Goal: Transaction & Acquisition: Purchase product/service

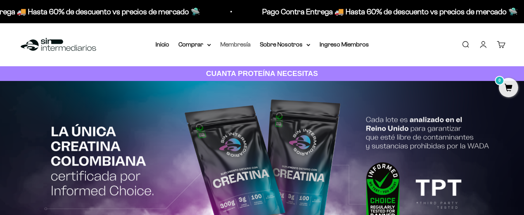
click at [242, 45] on link "Membresía" at bounding box center [235, 44] width 30 height 7
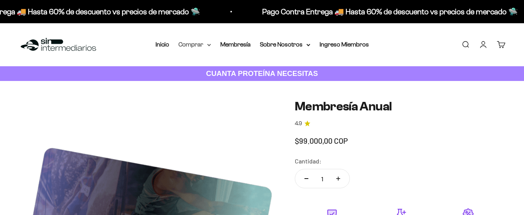
click at [193, 44] on summary "Comprar" at bounding box center [194, 45] width 33 height 10
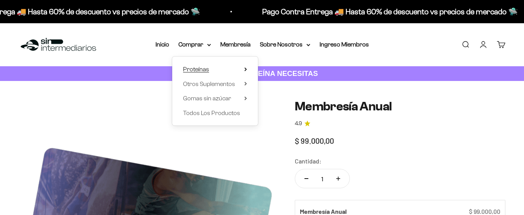
click at [195, 66] on span "Proteínas" at bounding box center [196, 69] width 26 height 10
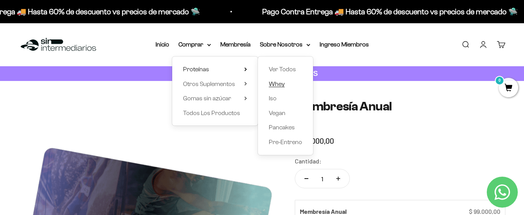
click at [280, 86] on span "Whey" at bounding box center [277, 84] width 16 height 7
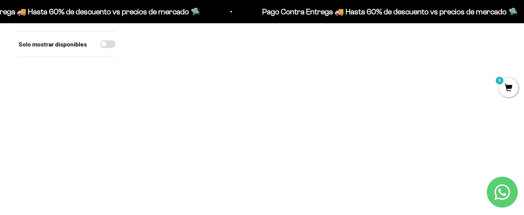
scroll to position [78, 0]
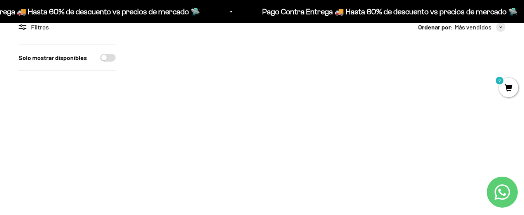
click at [209, 107] on img at bounding box center [193, 104] width 118 height 118
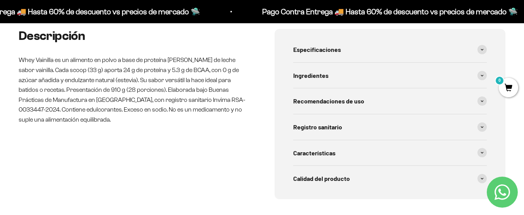
scroll to position [349, 0]
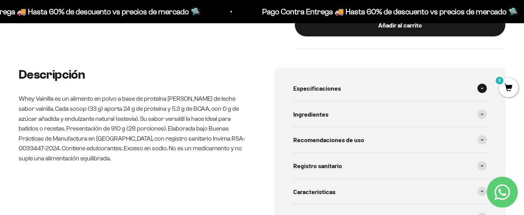
click at [375, 86] on div "Especificaciones" at bounding box center [390, 89] width 194 height 26
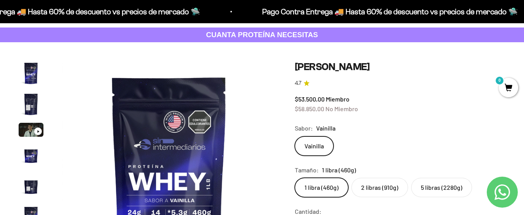
scroll to position [78, 0]
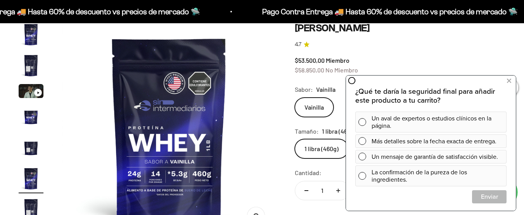
click at [31, 61] on img "Ir al artículo 2" at bounding box center [31, 65] width 25 height 25
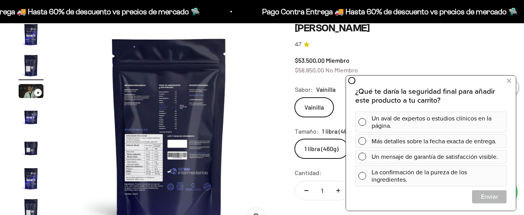
click at [192, 112] on img at bounding box center [169, 129] width 214 height 214
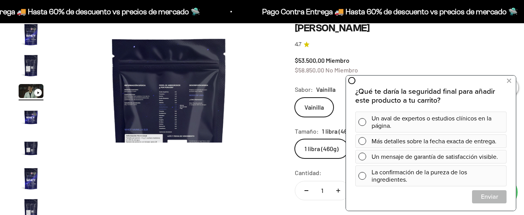
scroll to position [0, 437]
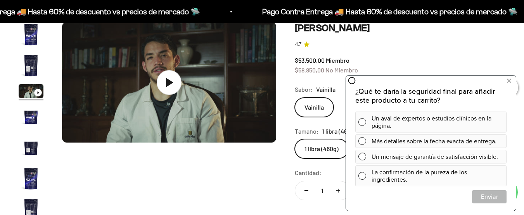
click at [22, 59] on img "Ir al artículo 2" at bounding box center [31, 65] width 25 height 25
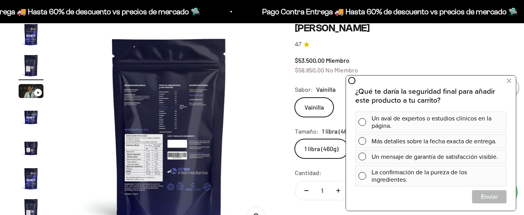
scroll to position [155, 0]
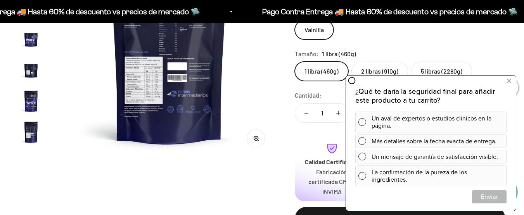
click at [35, 100] on img "Ir al artículo 6" at bounding box center [31, 101] width 25 height 25
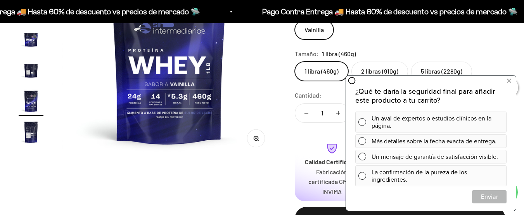
scroll to position [116, 0]
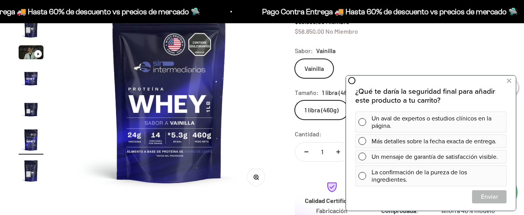
click at [31, 32] on img "Ir al artículo 2" at bounding box center [31, 26] width 25 height 25
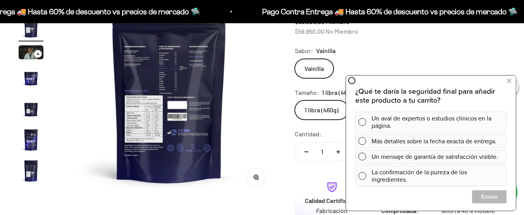
click at [259, 179] on button "Zoom" at bounding box center [255, 177] width 17 height 17
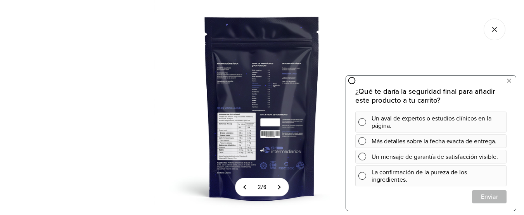
click at [261, 128] on img at bounding box center [261, 107] width 215 height 215
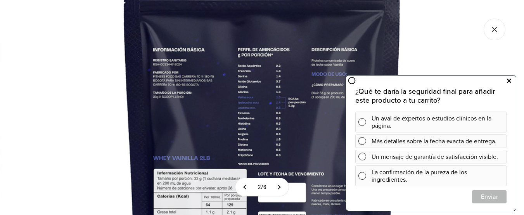
click at [510, 81] on icon at bounding box center [509, 81] width 4 height 10
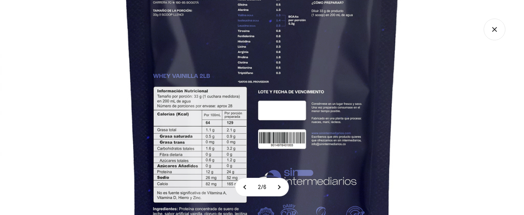
click at [247, 38] on img at bounding box center [262, 75] width 524 height 524
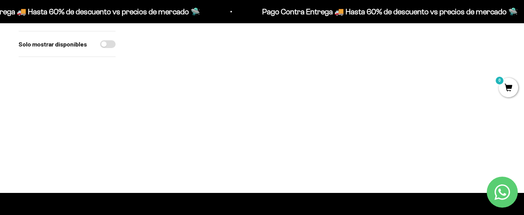
scroll to position [233, 0]
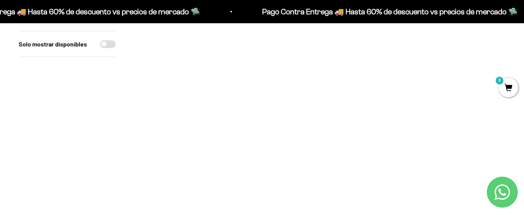
click at [319, 126] on img at bounding box center [320, 133] width 118 height 118
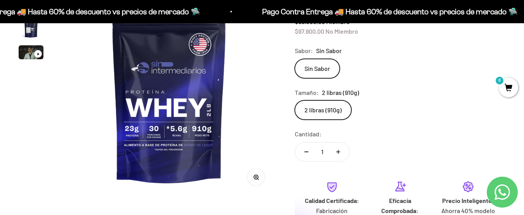
scroll to position [39, 0]
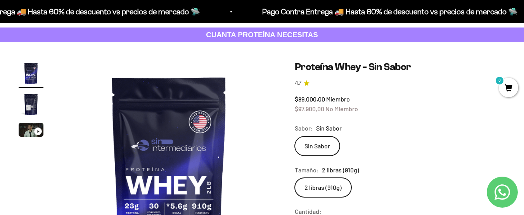
click at [26, 100] on img "Ir al artículo 2" at bounding box center [31, 104] width 25 height 25
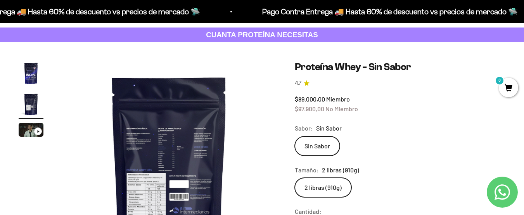
scroll to position [194, 0]
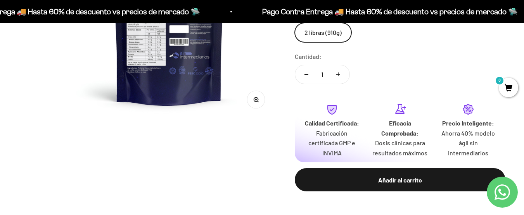
click at [258, 100] on circle "button" at bounding box center [256, 99] width 4 height 4
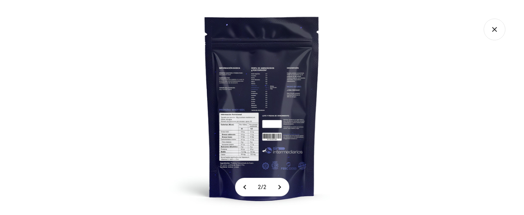
click at [268, 95] on img at bounding box center [261, 107] width 215 height 215
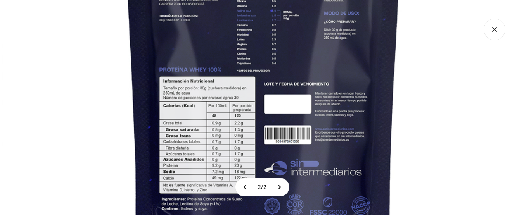
click at [266, 85] on img at bounding box center [264, 64] width 524 height 524
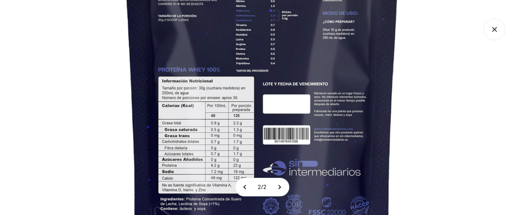
click at [411, 94] on img at bounding box center [262, 64] width 524 height 524
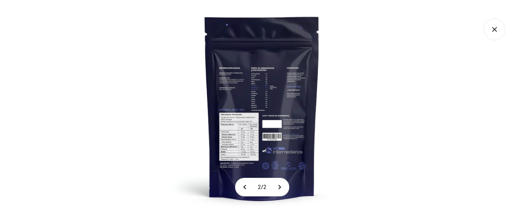
click at [177, 80] on img at bounding box center [261, 107] width 215 height 215
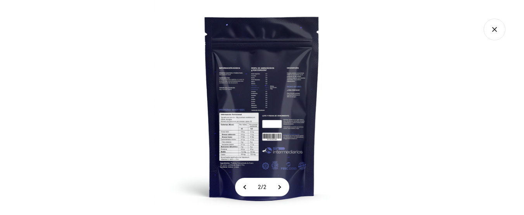
click at [492, 33] on icon "Cerrar galería" at bounding box center [495, 30] width 22 height 22
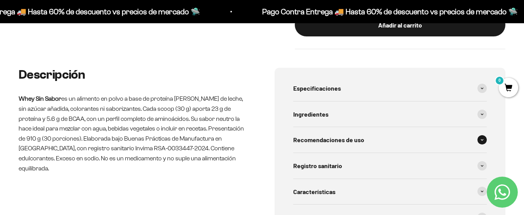
scroll to position [388, 0]
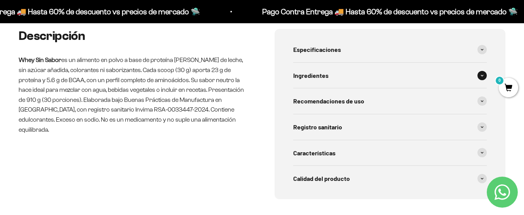
click at [318, 74] on span "Ingredientes" at bounding box center [310, 76] width 35 height 10
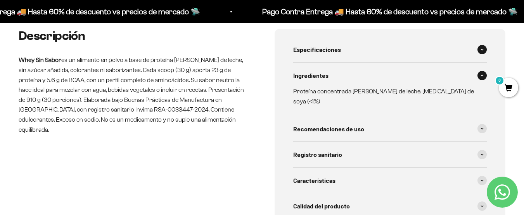
click at [323, 52] on span "Especificaciones" at bounding box center [317, 50] width 48 height 10
